Goal: Use online tool/utility: Utilize a website feature to perform a specific function

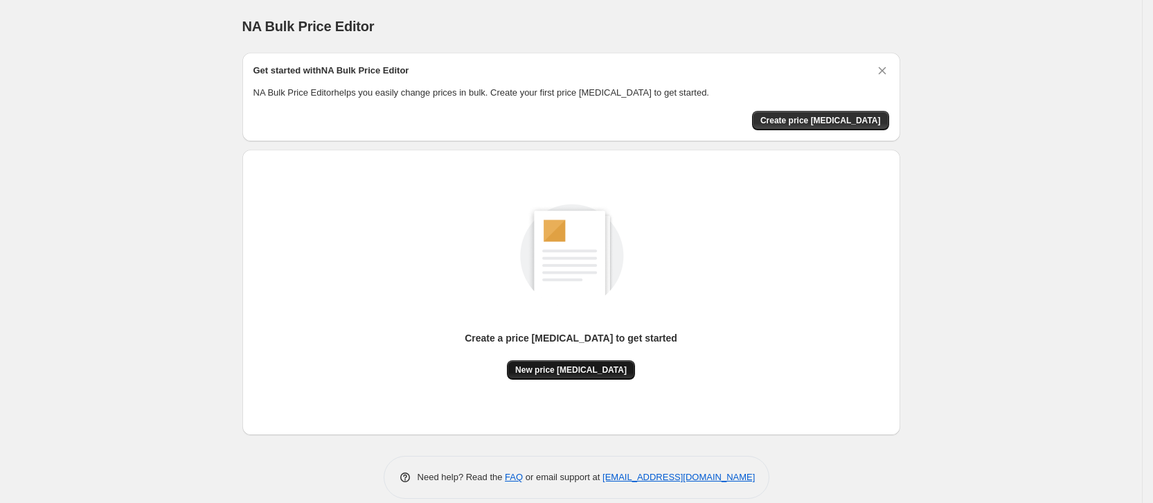
click at [611, 373] on span "New price [MEDICAL_DATA]" at bounding box center [571, 369] width 112 height 11
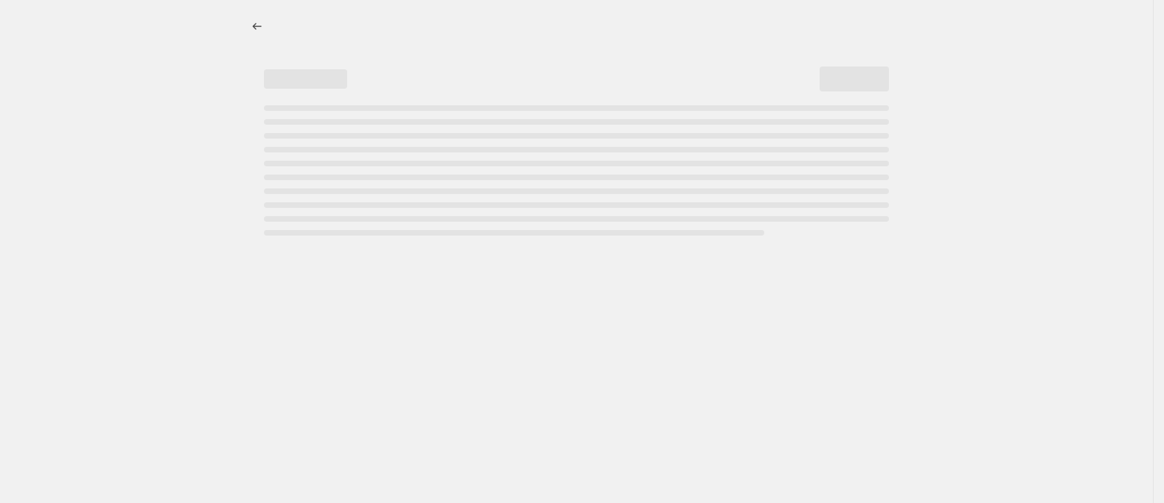
select select "percentage"
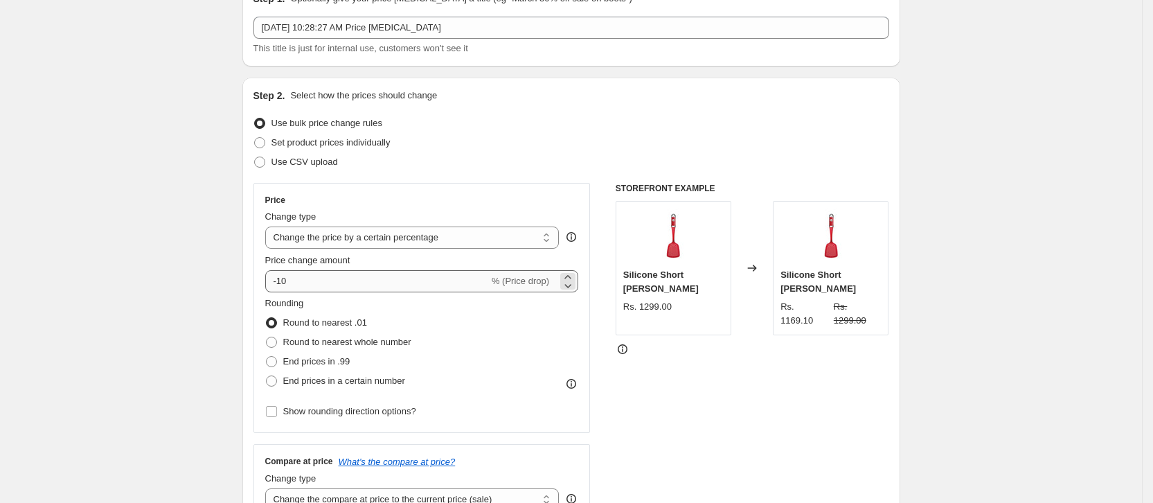
scroll to position [104, 0]
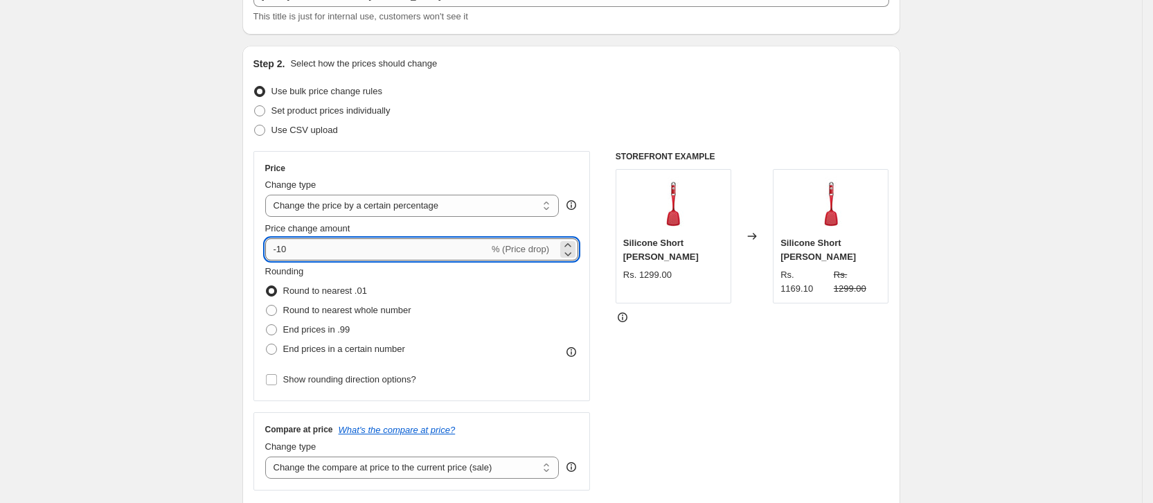
click at [344, 251] on input "-10" at bounding box center [377, 249] width 224 height 22
type input "35"
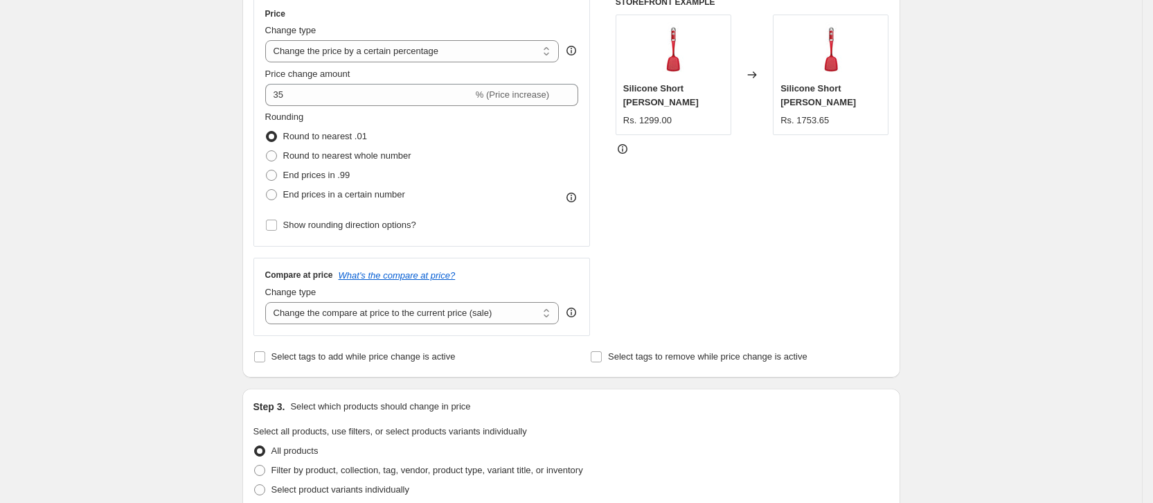
scroll to position [362, 0]
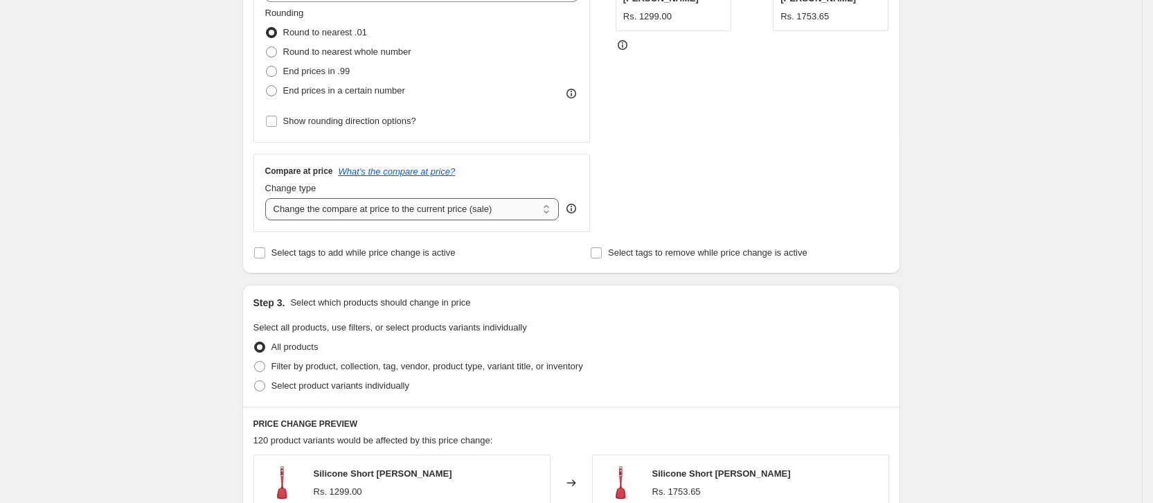
click at [393, 213] on select "Change the compare at price to the current price (sale) Change the compare at p…" at bounding box center [412, 209] width 294 height 22
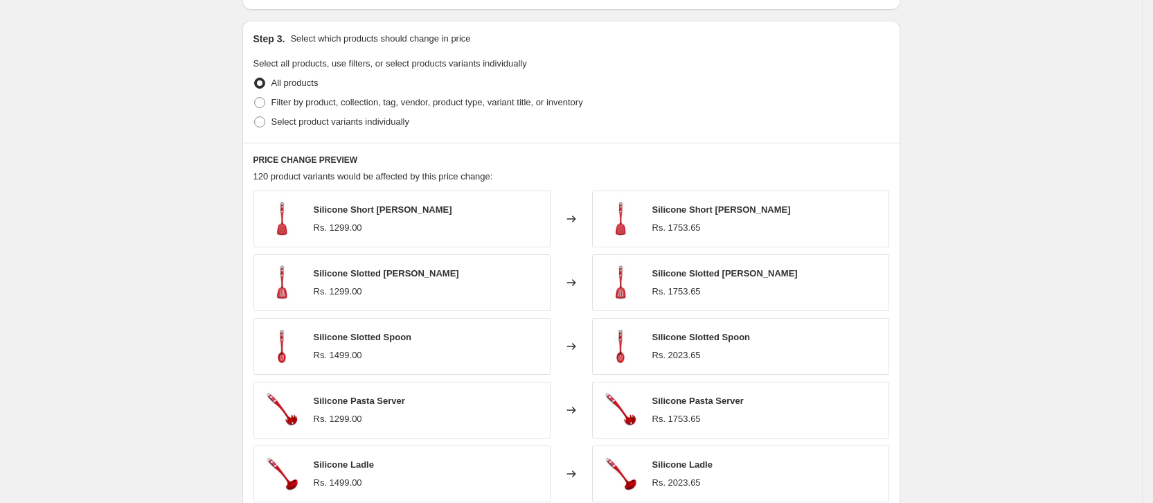
scroll to position [466, 0]
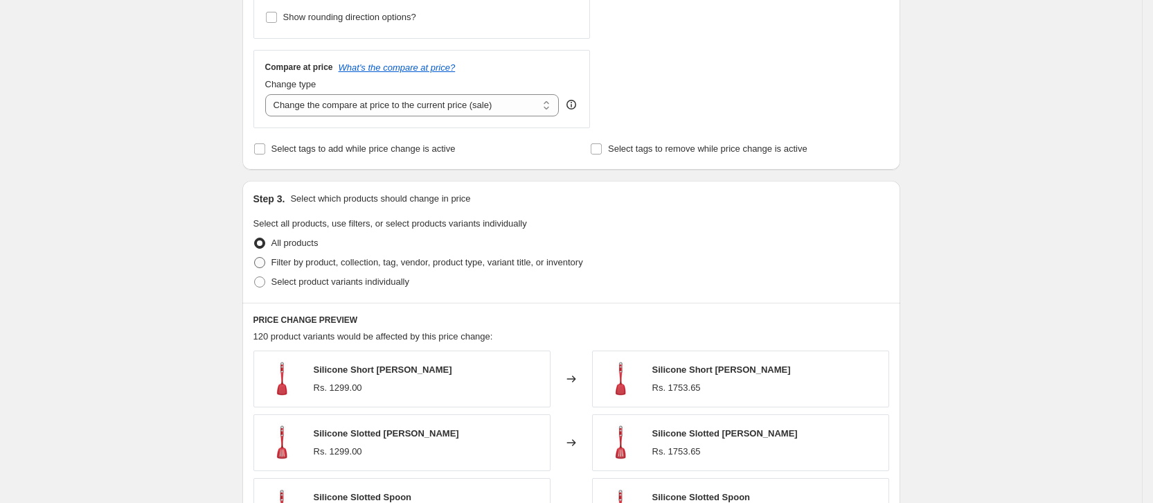
click at [265, 265] on span at bounding box center [259, 262] width 11 height 11
click at [255, 258] on input "Filter by product, collection, tag, vendor, product type, variant title, or inv…" at bounding box center [254, 257] width 1 height 1
radio input "true"
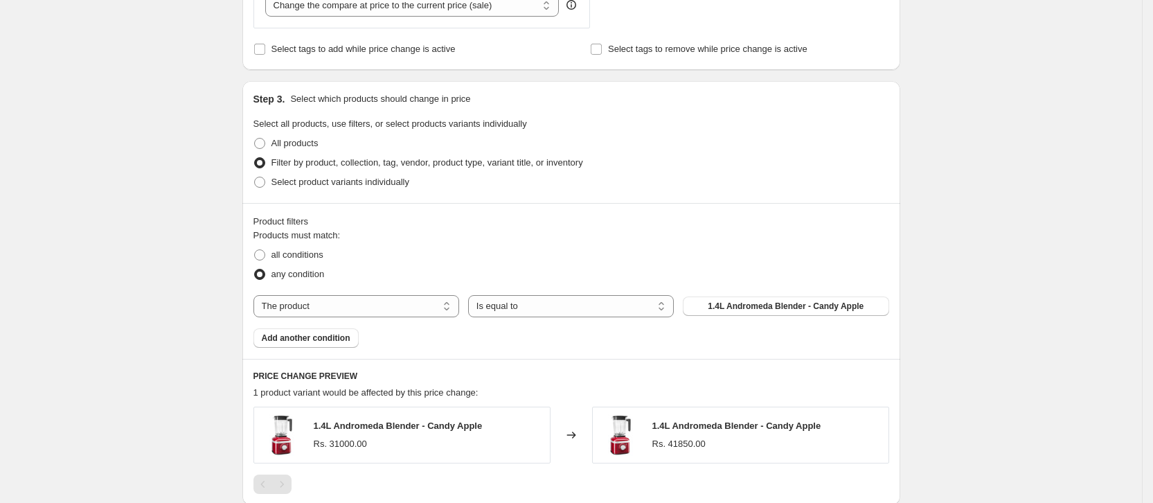
scroll to position [674, 0]
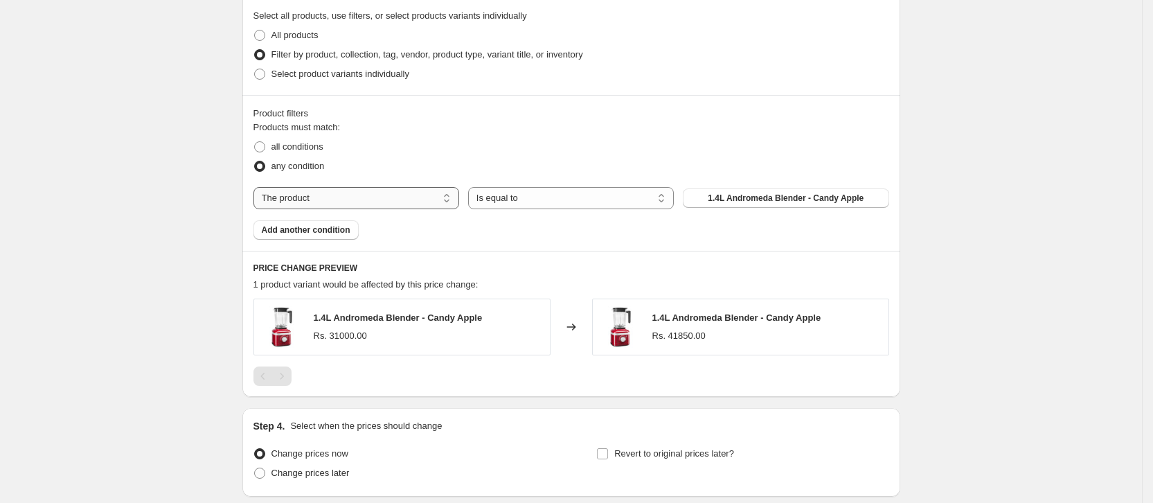
click at [404, 206] on select "The product The product's collection The product's vendor The product's status …" at bounding box center [357, 198] width 206 height 22
select select "collection"
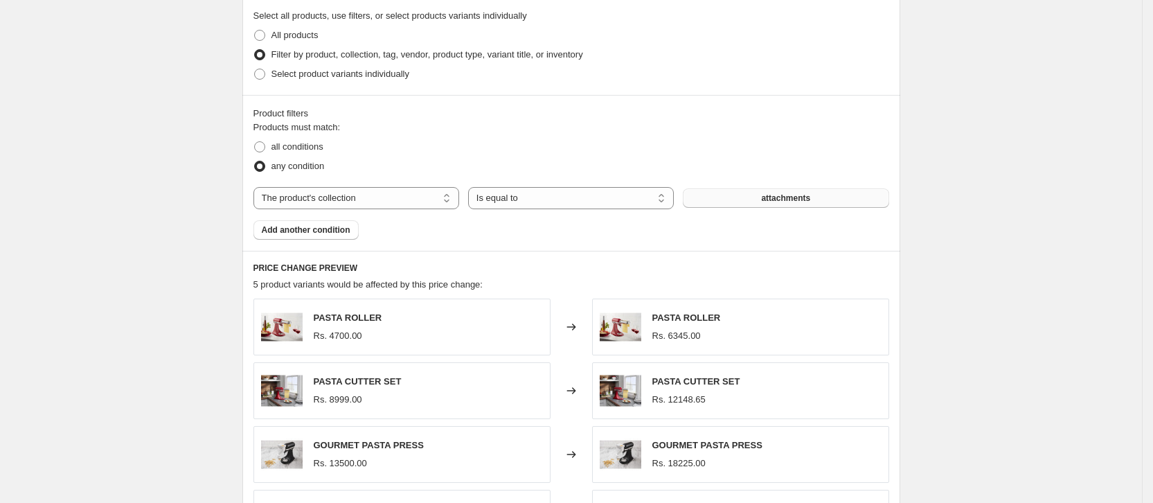
click at [769, 195] on span "attachments" at bounding box center [785, 198] width 49 height 11
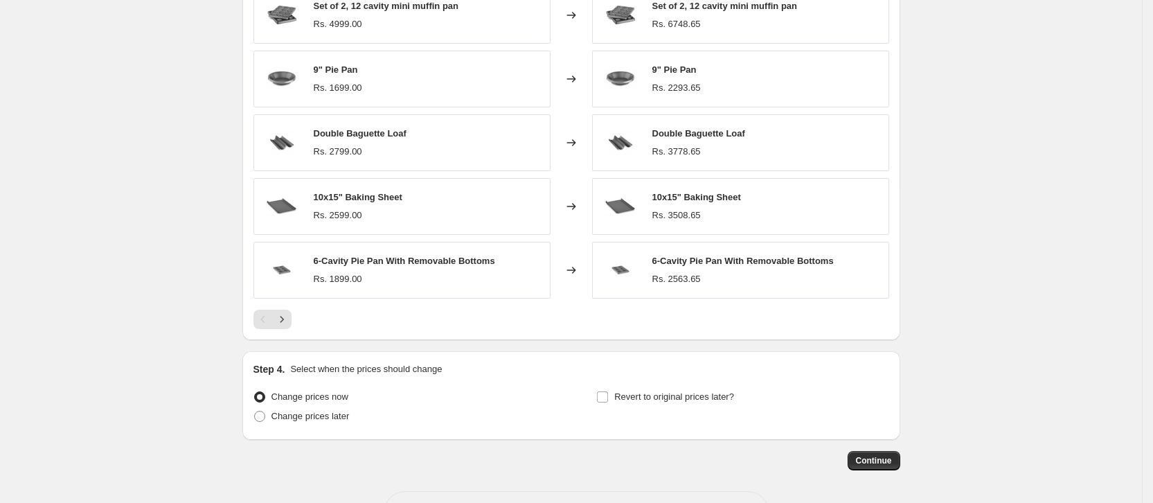
scroll to position [1038, 0]
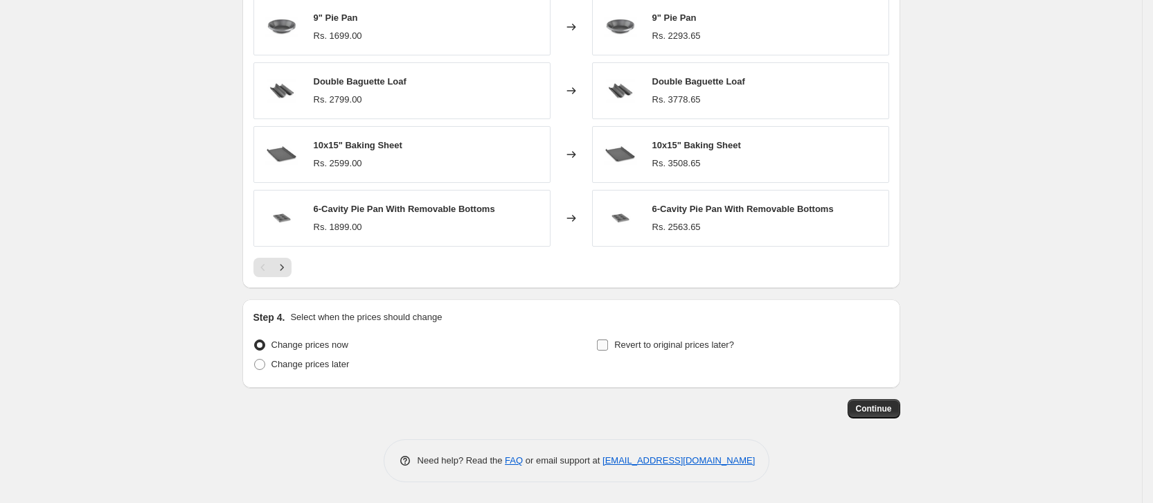
click at [608, 346] on input "Revert to original prices later?" at bounding box center [602, 344] width 11 height 11
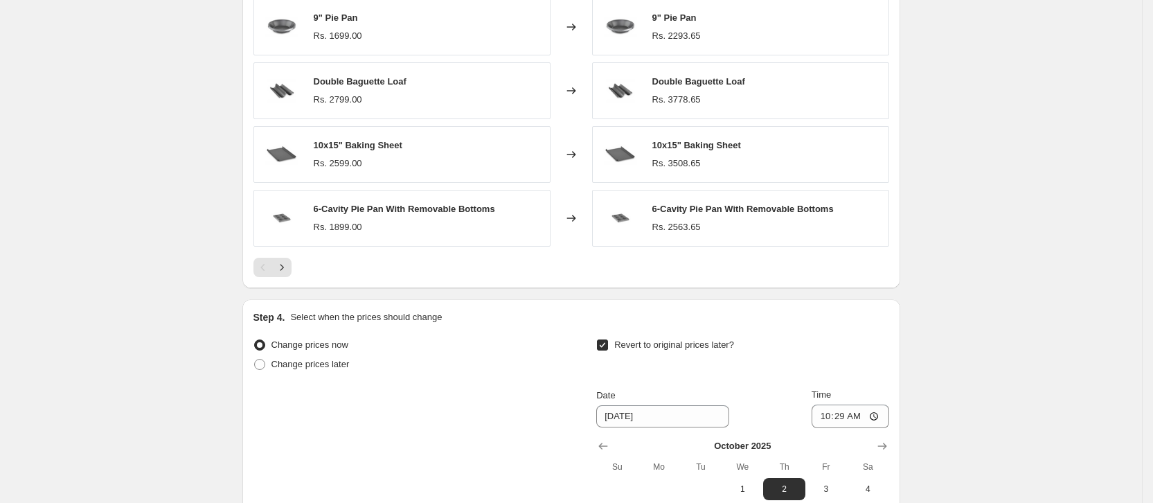
click at [608, 345] on input "Revert to original prices later?" at bounding box center [602, 344] width 11 height 11
checkbox input "false"
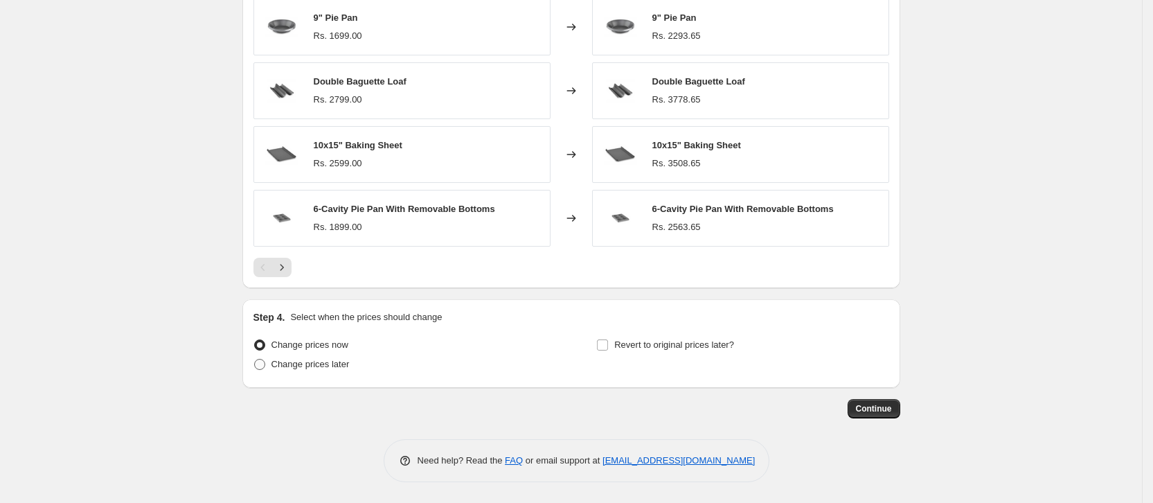
click at [265, 364] on span at bounding box center [259, 364] width 11 height 11
click at [255, 360] on input "Change prices later" at bounding box center [254, 359] width 1 height 1
radio input "true"
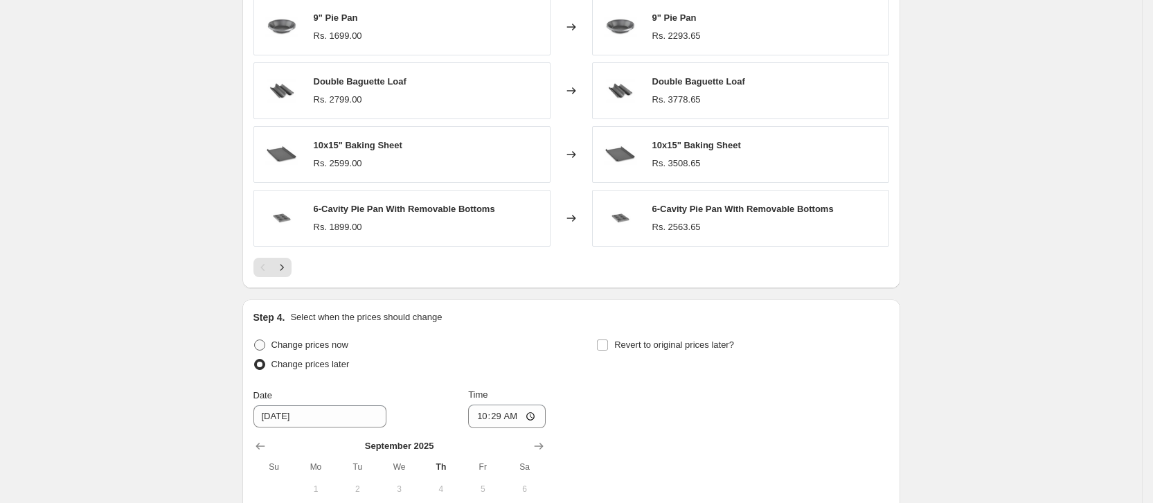
click at [265, 346] on span at bounding box center [259, 344] width 11 height 11
click at [255, 340] on input "Change prices now" at bounding box center [254, 339] width 1 height 1
radio input "true"
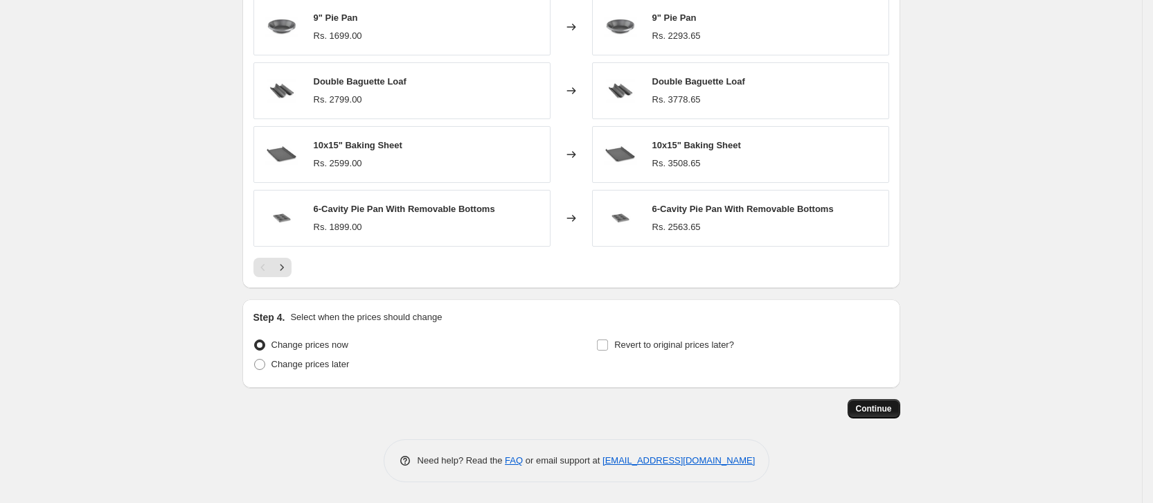
click at [880, 409] on span "Continue" at bounding box center [874, 408] width 36 height 11
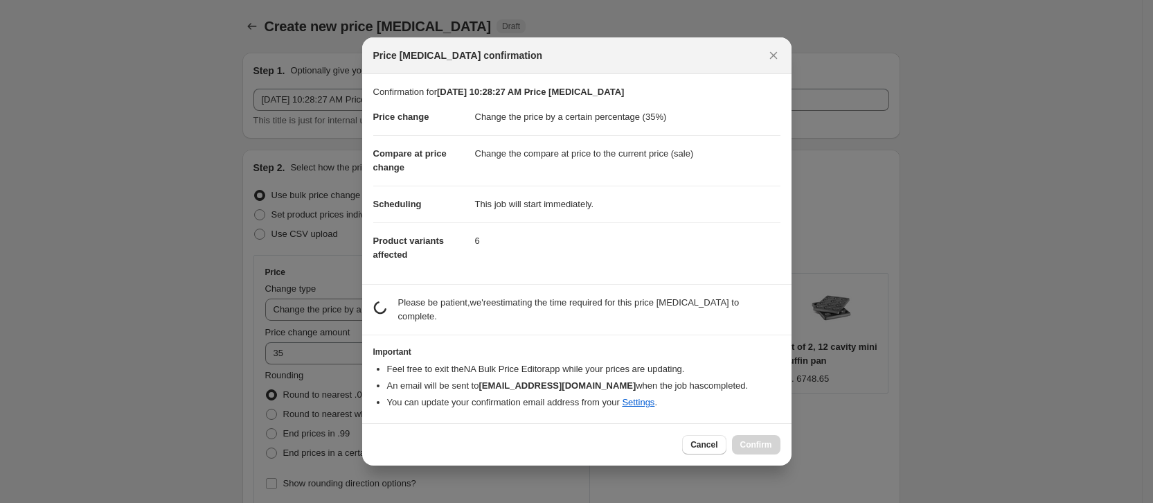
scroll to position [0, 0]
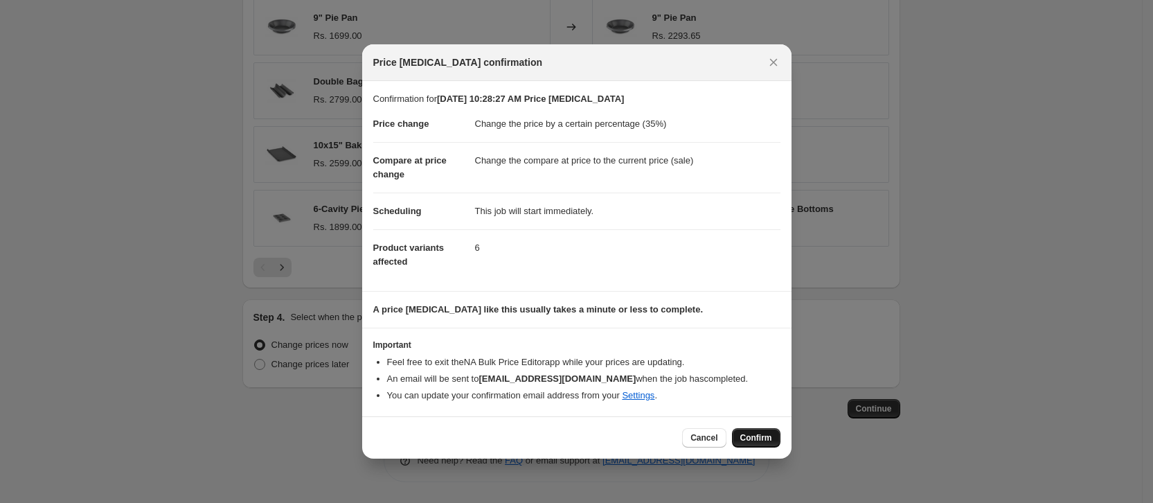
click at [754, 438] on span "Confirm" at bounding box center [756, 437] width 32 height 11
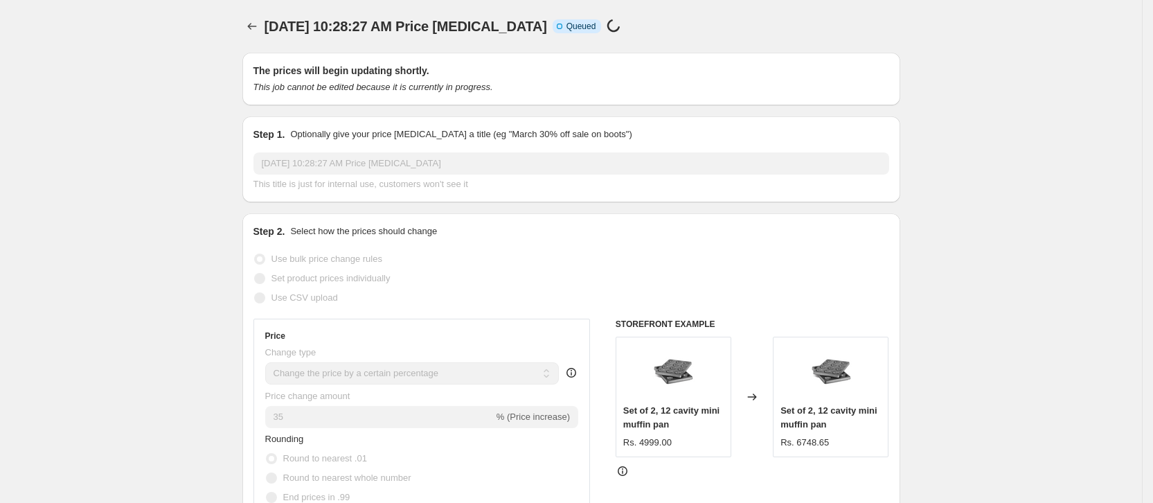
scroll to position [1038, 0]
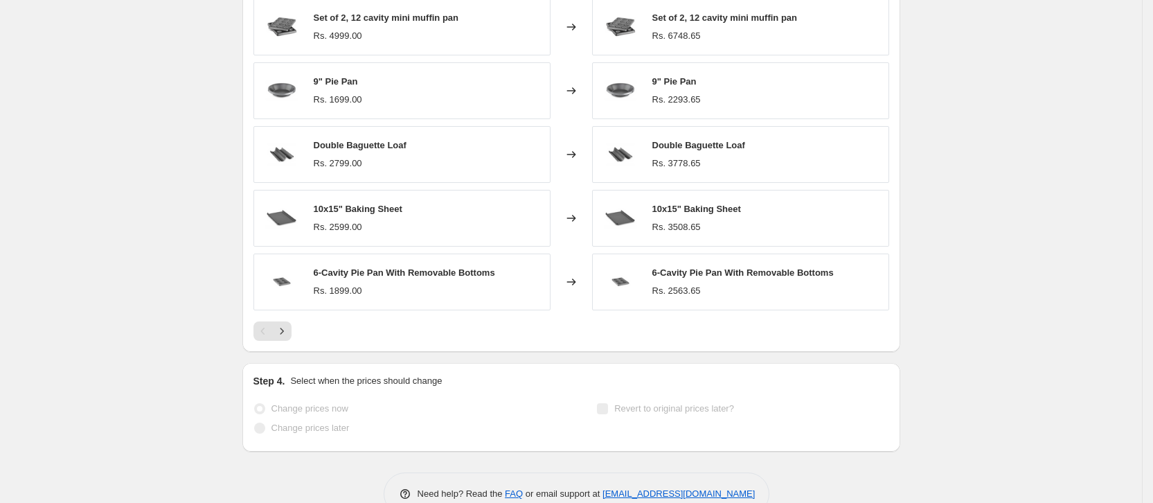
select select "percentage"
select select "collection"
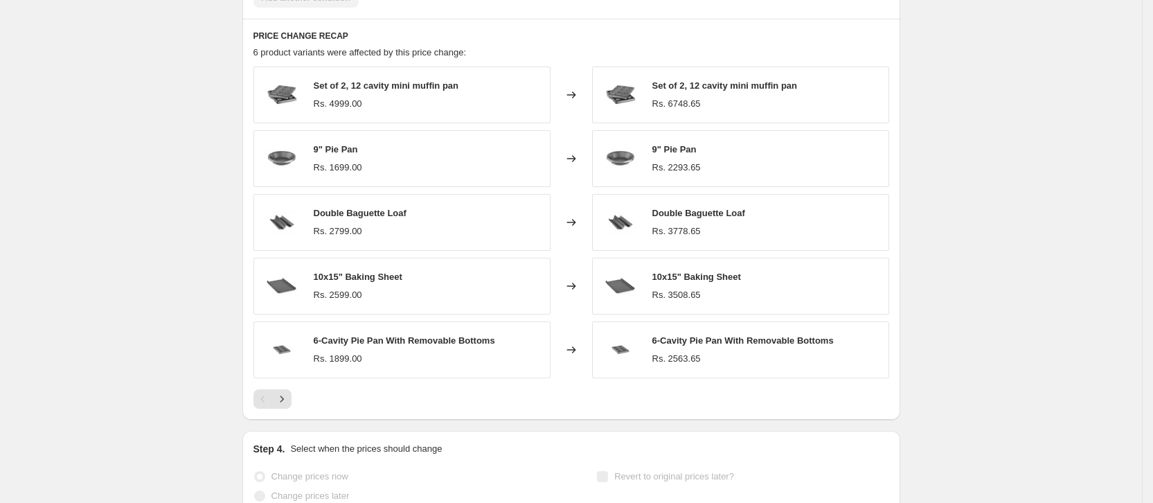
scroll to position [0, 0]
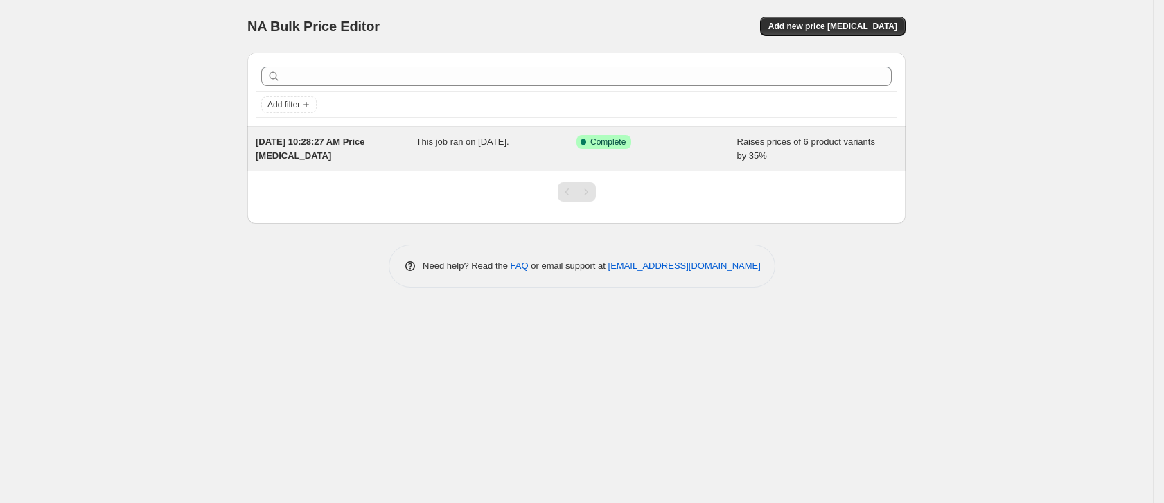
click at [489, 159] on div "This job ran on September 25, 2025." at bounding box center [496, 149] width 161 height 28
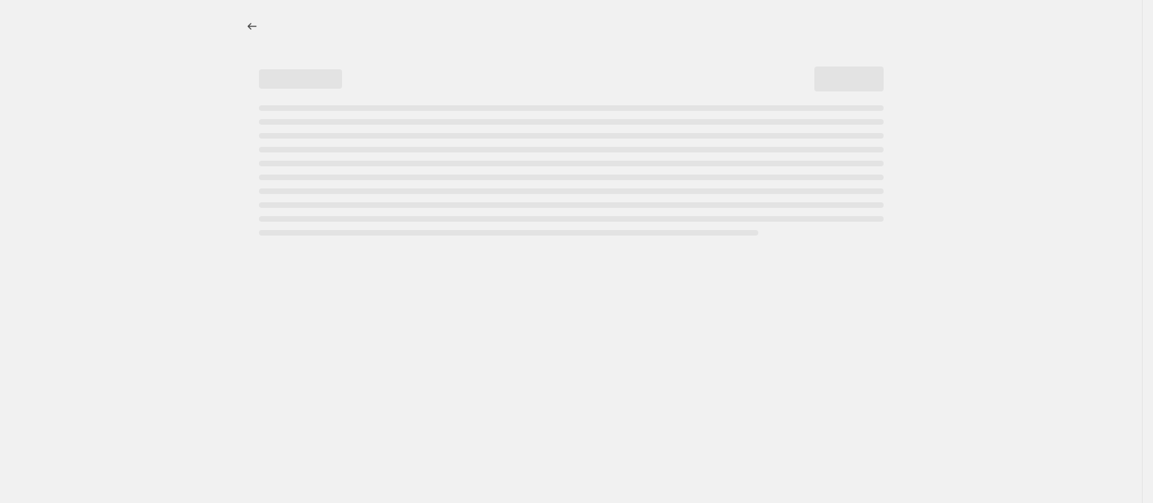
select select "percentage"
select select "collection"
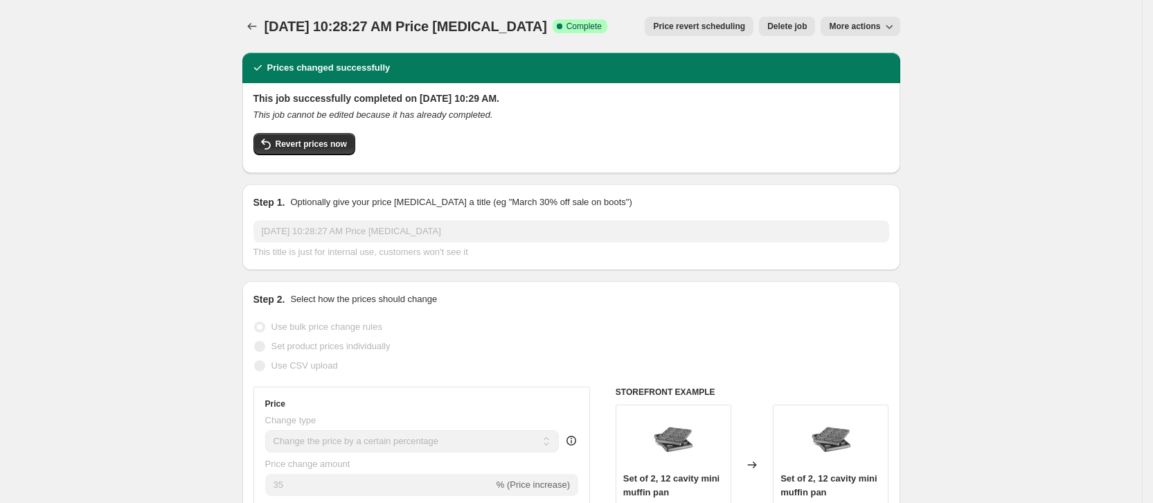
click at [864, 28] on span "More actions" at bounding box center [854, 26] width 51 height 11
click at [875, 26] on span "More actions" at bounding box center [854, 26] width 51 height 11
click at [341, 148] on span "Revert prices now" at bounding box center [311, 144] width 71 height 11
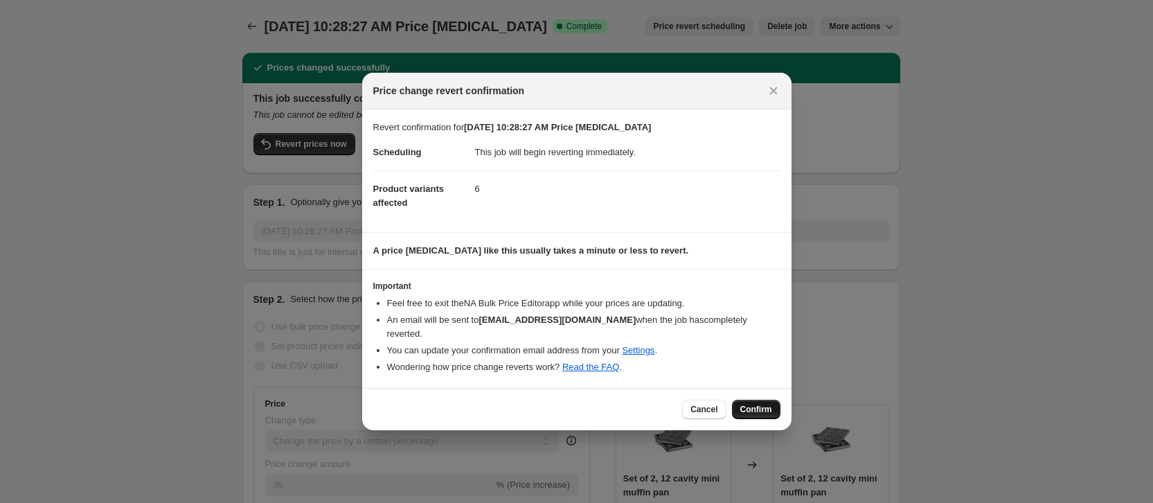
click at [750, 404] on span "Confirm" at bounding box center [756, 409] width 32 height 11
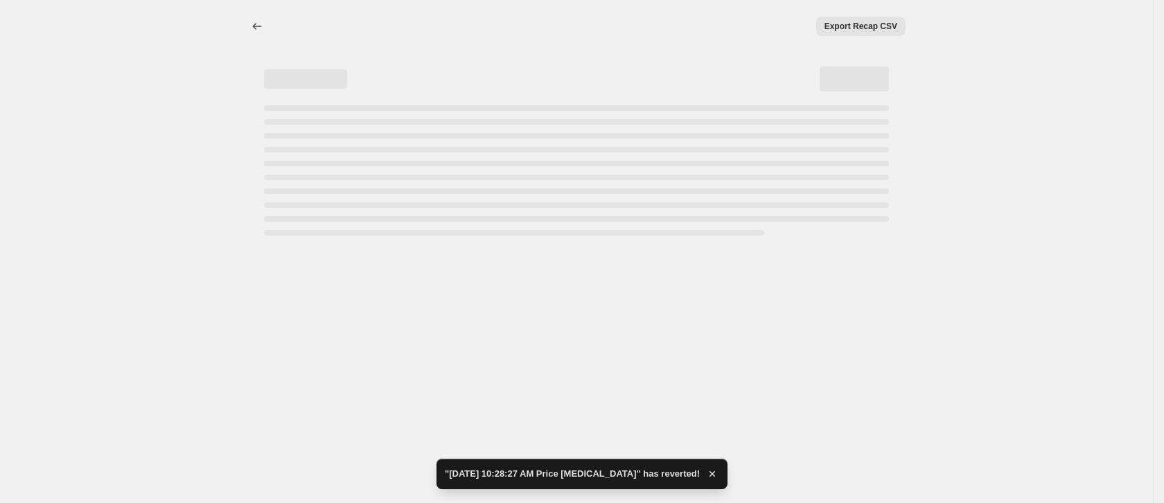
select select "percentage"
select select "collection"
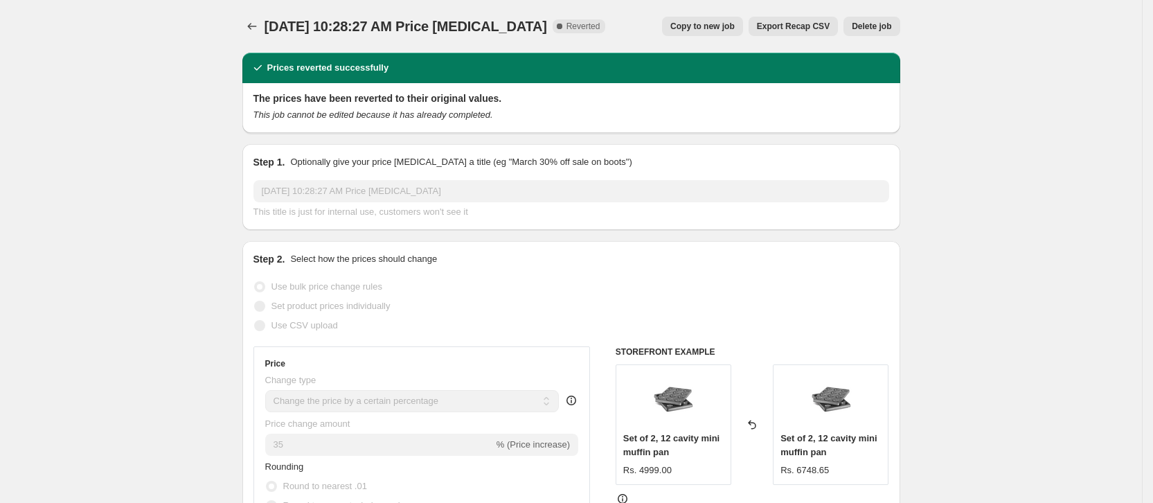
click at [899, 25] on button "Delete job" at bounding box center [872, 26] width 56 height 19
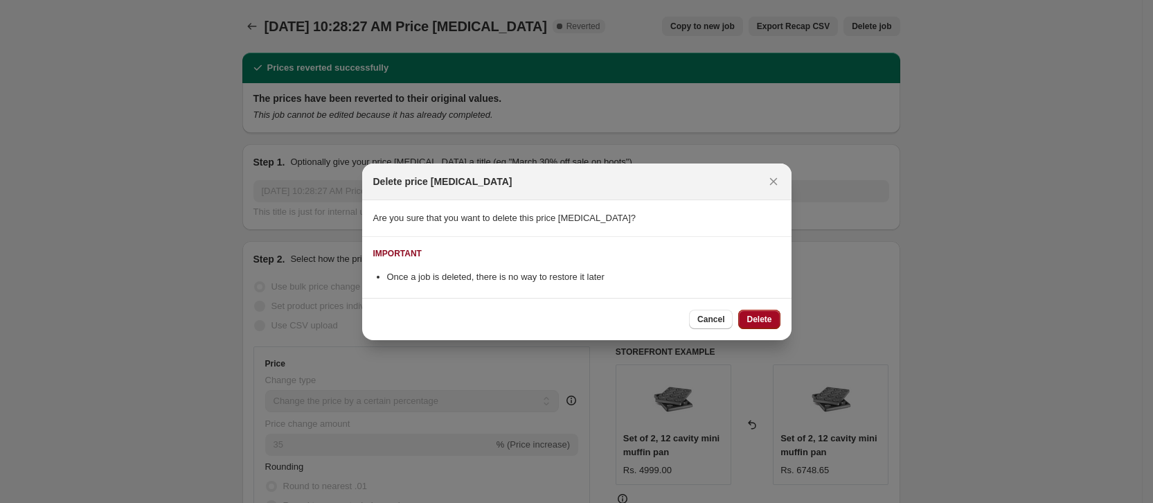
click at [757, 317] on span "Delete" at bounding box center [759, 319] width 25 height 11
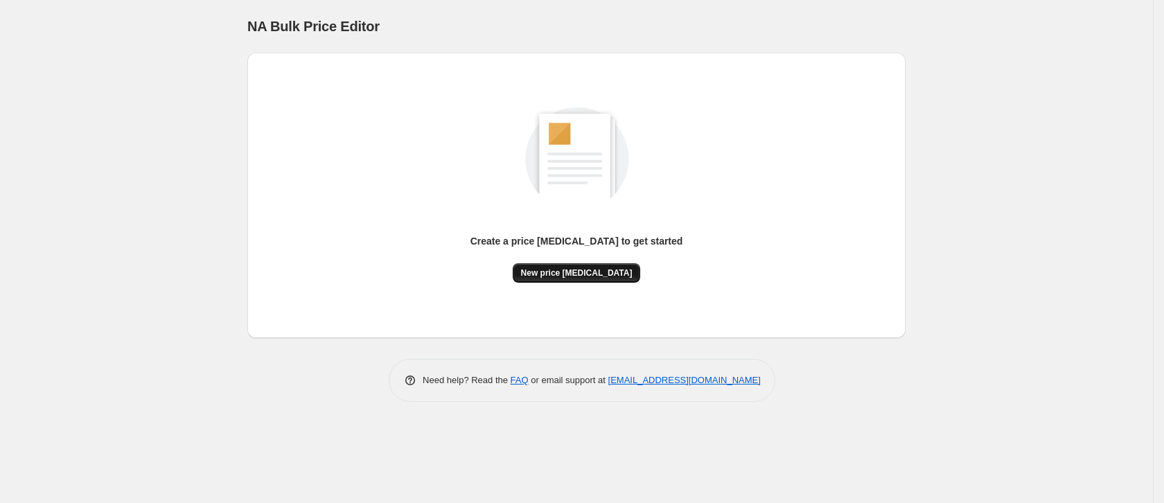
click at [601, 279] on button "New price change job" at bounding box center [577, 272] width 128 height 19
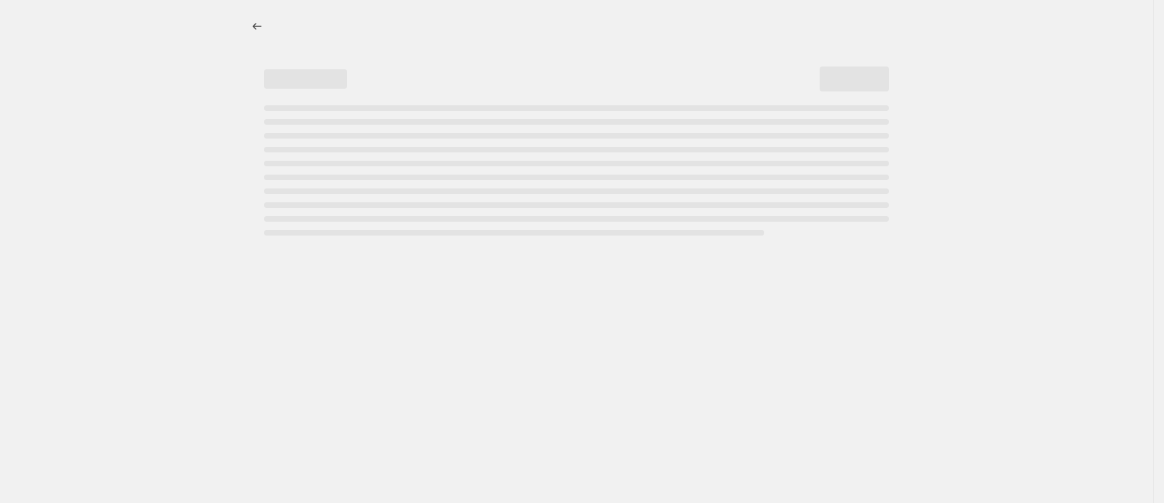
select select "percentage"
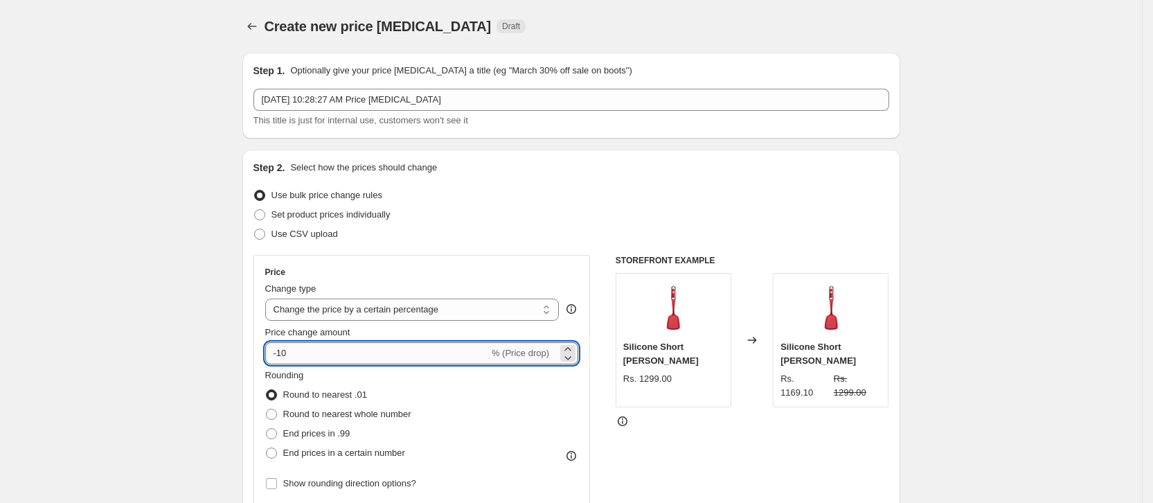
click at [317, 357] on input "-10" at bounding box center [377, 353] width 224 height 22
type input "-1"
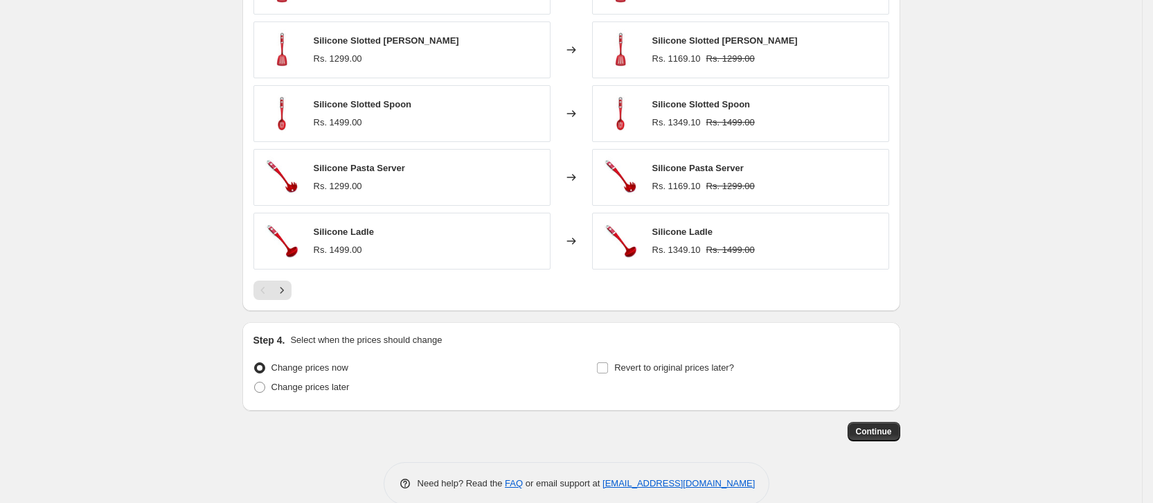
scroll to position [882, 0]
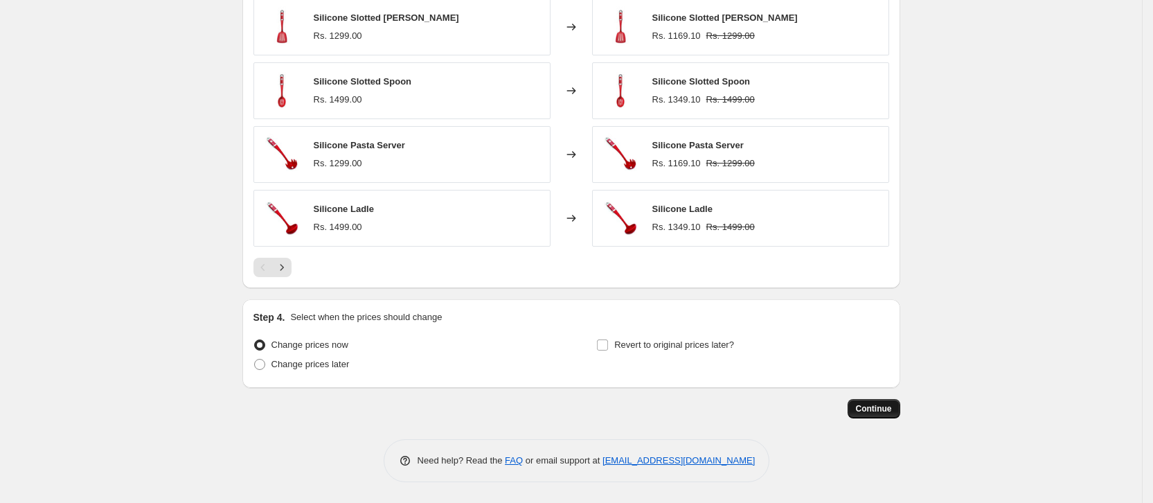
type input "-35"
click at [882, 409] on span "Continue" at bounding box center [874, 408] width 36 height 11
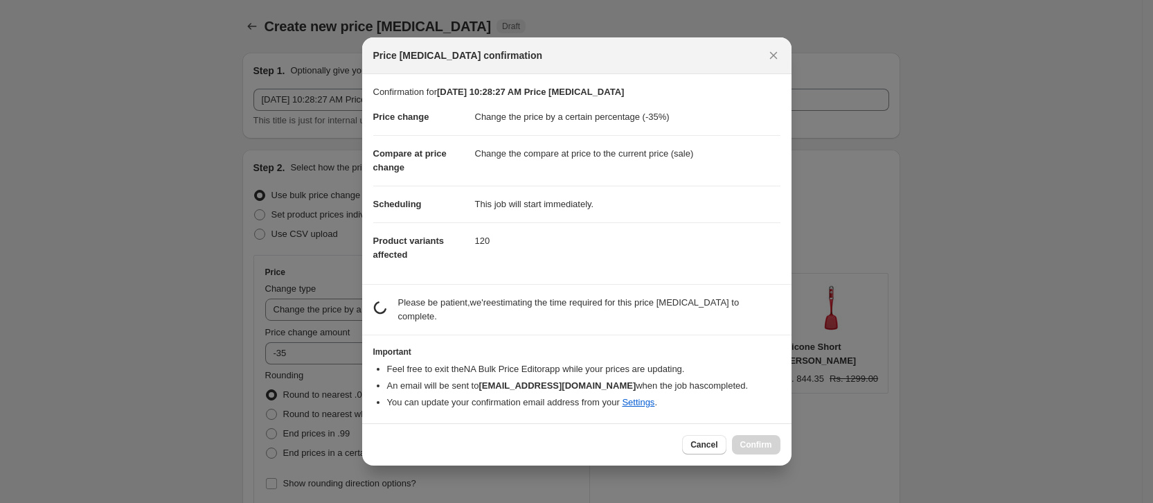
scroll to position [0, 0]
